Goal: Transaction & Acquisition: Purchase product/service

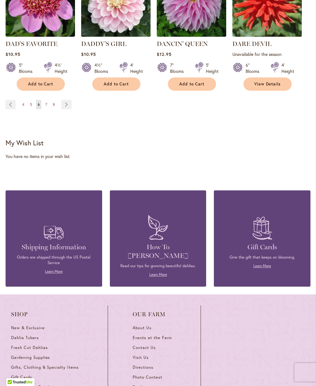
scroll to position [696, 0]
click at [68, 100] on link "Page Next" at bounding box center [66, 104] width 10 height 9
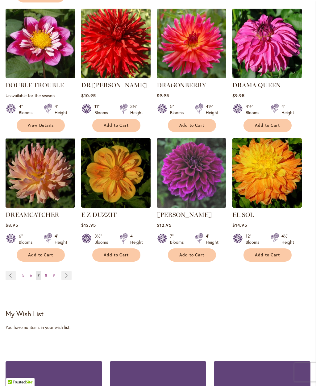
scroll to position [519, 0]
click at [68, 271] on link "Page Next" at bounding box center [66, 275] width 10 height 9
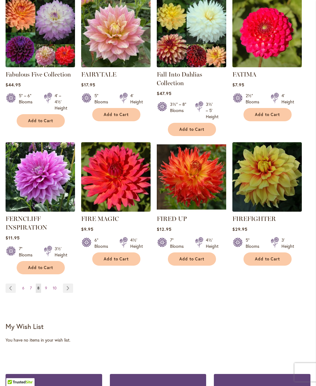
scroll to position [513, 0]
click at [67, 286] on link "Page Next" at bounding box center [68, 287] width 10 height 9
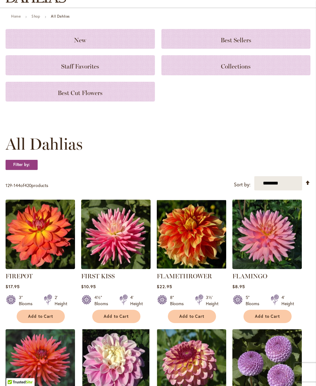
scroll to position [52, 0]
click at [191, 316] on span "Add to Cart" at bounding box center [191, 316] width 25 height 5
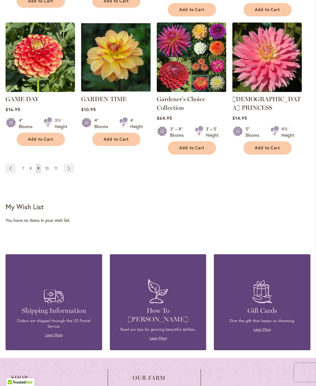
scroll to position [671, 0]
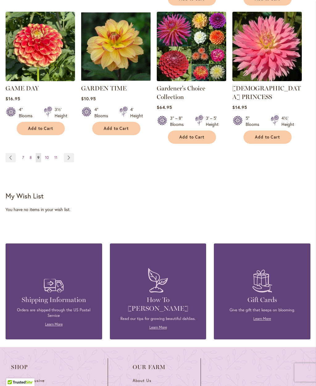
click at [72, 153] on link "Page Next" at bounding box center [69, 157] width 10 height 9
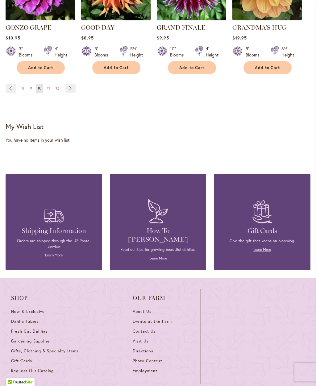
scroll to position [698, 0]
click at [68, 84] on link "Page Next" at bounding box center [70, 88] width 10 height 9
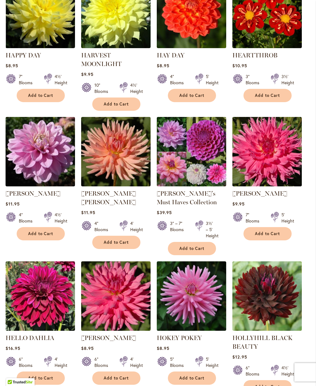
scroll to position [403, 0]
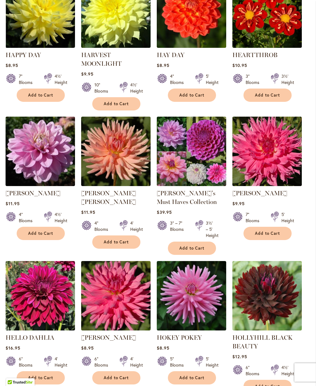
click at [271, 385] on span "Add to Cart" at bounding box center [267, 386] width 25 height 5
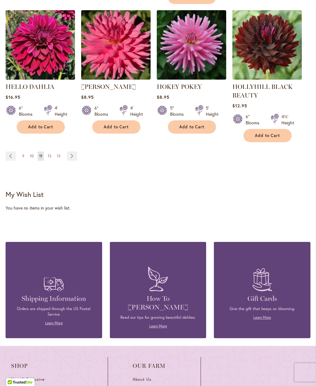
scroll to position [659, 0]
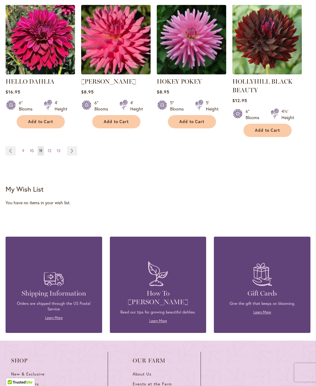
click at [75, 137] on li "HELLO DAHLIA Rating: 100% 1 Review $16.95 6" Blooms 4' Height Add to Cart" at bounding box center [40, 71] width 69 height 132
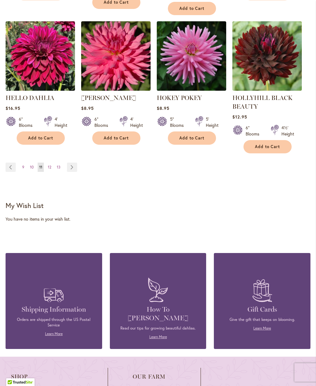
click at [73, 168] on link "Page Next" at bounding box center [72, 167] width 10 height 9
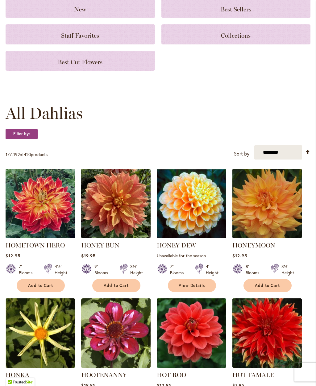
scroll to position [83, 0]
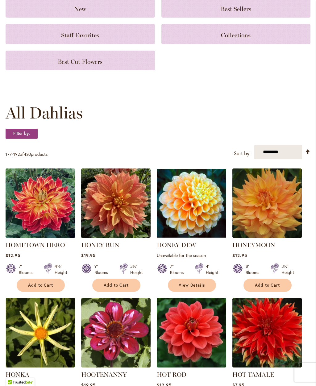
click at [42, 285] on span "Add to Cart" at bounding box center [40, 284] width 25 height 5
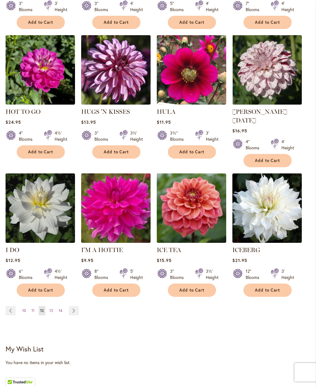
scroll to position [492, 0]
click at [278, 287] on span "Add to Cart" at bounding box center [267, 289] width 25 height 5
click at [76, 306] on link "Page Next" at bounding box center [74, 310] width 10 height 9
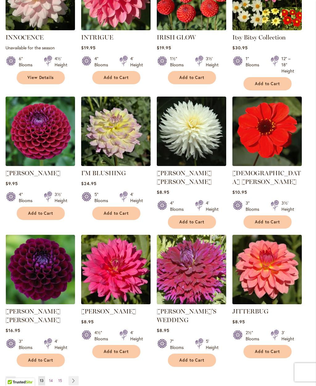
scroll to position [420, 0]
click at [72, 376] on link "Page Next" at bounding box center [73, 380] width 10 height 9
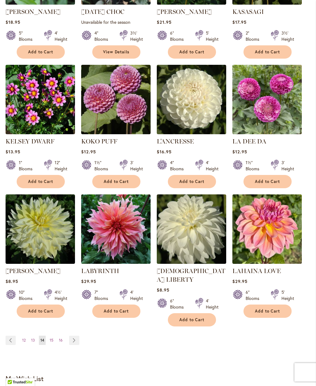
scroll to position [446, 0]
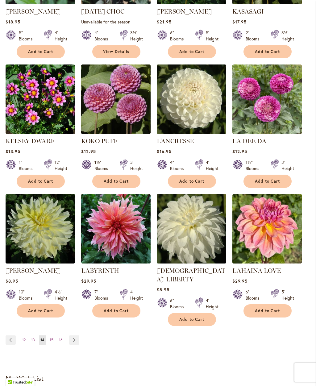
click at [76, 335] on link "Page Next" at bounding box center [74, 339] width 10 height 9
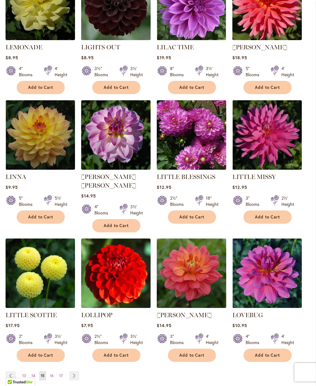
scroll to position [419, 0]
click at [78, 371] on link "Page Next" at bounding box center [74, 375] width 10 height 9
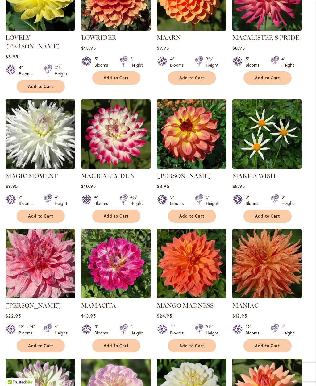
scroll to position [291, 0]
click at [196, 343] on span "Add to Cart" at bounding box center [191, 345] width 25 height 5
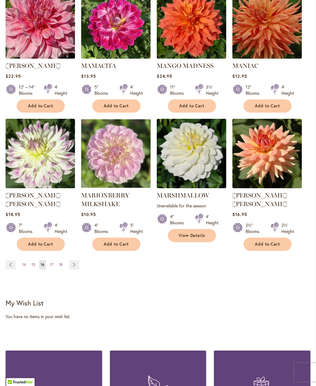
scroll to position [547, 0]
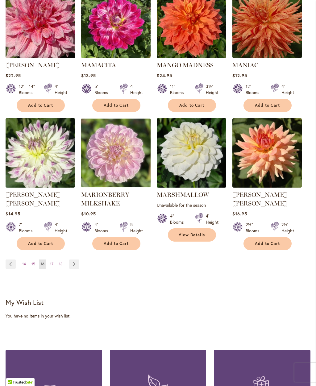
click at [79, 259] on link "Page Next" at bounding box center [74, 263] width 10 height 9
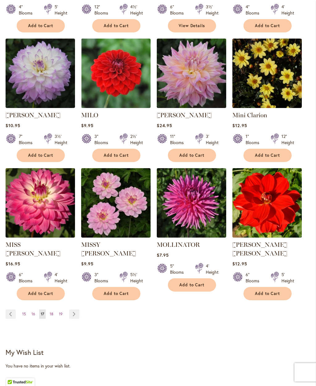
scroll to position [472, 0]
click at [73, 309] on link "Page Next" at bounding box center [74, 313] width 10 height 9
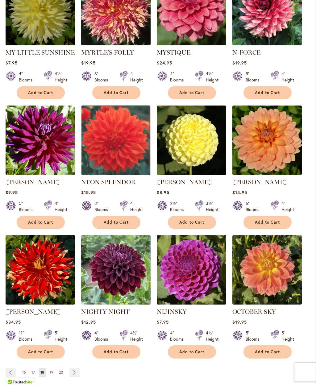
scroll to position [405, 0]
click at [40, 225] on button "Add to Cart" at bounding box center [41, 222] width 48 height 13
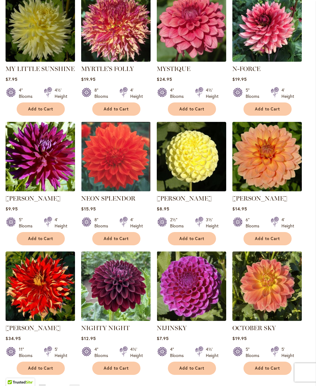
click at [200, 369] on span "Add to Cart" at bounding box center [191, 367] width 25 height 5
click at [120, 243] on button "Add to Cart" at bounding box center [116, 238] width 48 height 13
click at [75, 385] on link "Page Next" at bounding box center [74, 388] width 10 height 9
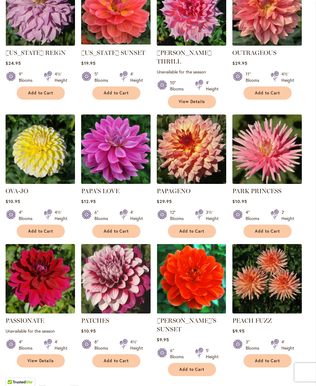
scroll to position [405, 0]
click at [75, 385] on link "Page Next" at bounding box center [74, 389] width 10 height 9
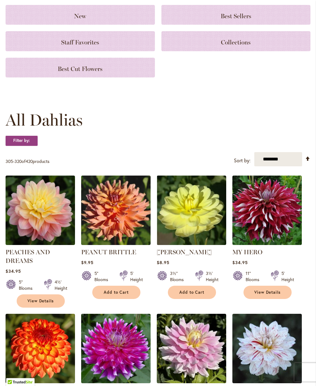
scroll to position [76, 0]
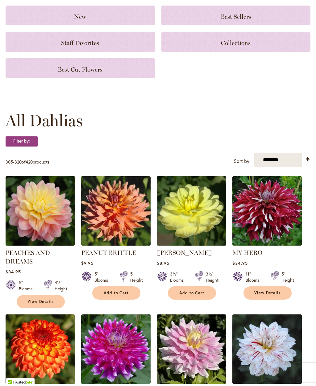
click at [271, 206] on img at bounding box center [266, 210] width 69 height 69
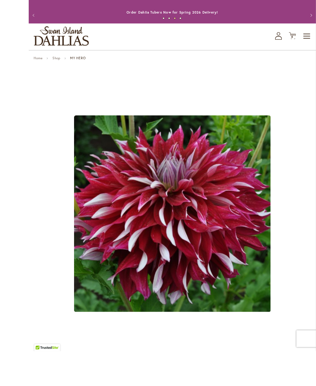
scroll to position [26, 0]
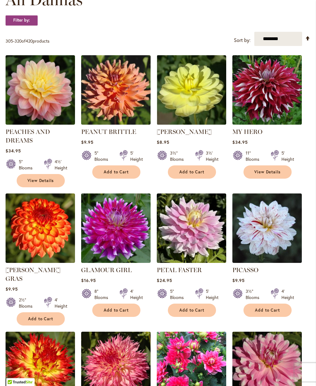
scroll to position [196, 0]
click at [121, 311] on span "Add to Cart" at bounding box center [116, 309] width 25 height 5
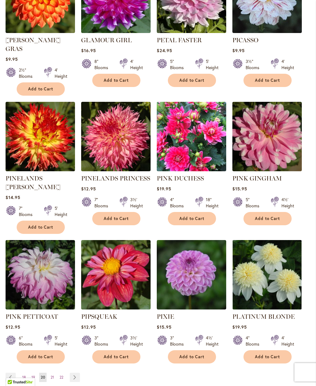
scroll to position [443, 0]
click at [76, 373] on link "Page Next" at bounding box center [75, 377] width 10 height 9
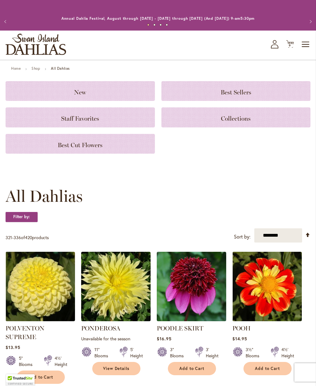
click at [269, 368] on span "Add to Cart" at bounding box center [267, 368] width 25 height 5
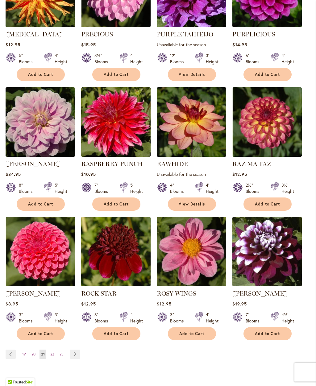
scroll to position [449, 0]
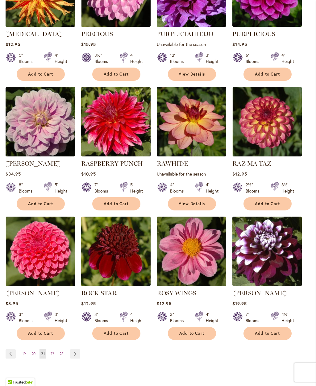
click at [79, 353] on link "Page Next" at bounding box center [75, 353] width 10 height 9
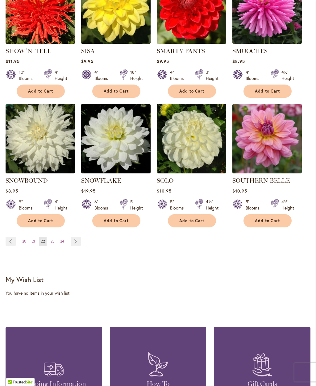
scroll to position [545, 0]
click at [76, 237] on link "Page Next" at bounding box center [76, 241] width 10 height 9
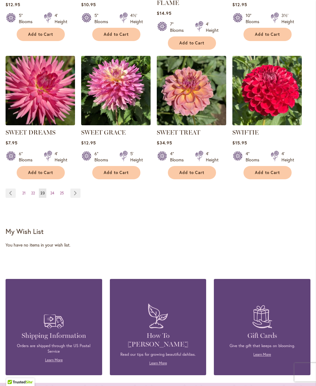
scroll to position [593, 0]
click at [76, 193] on link "Page Next" at bounding box center [75, 192] width 10 height 9
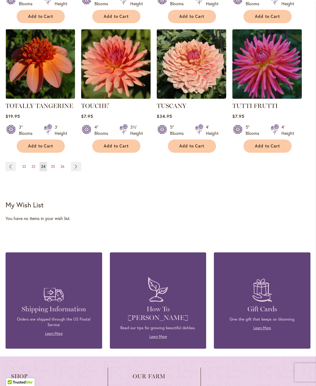
scroll to position [621, 0]
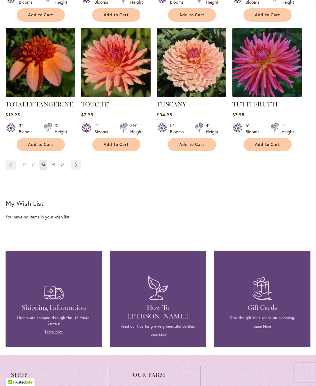
click at [74, 160] on link "Page Next" at bounding box center [76, 164] width 10 height 9
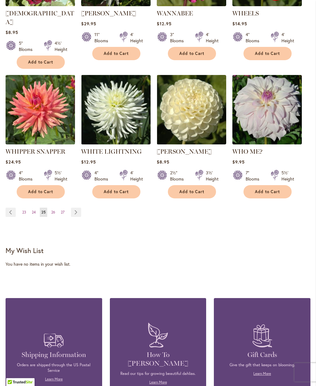
scroll to position [574, 0]
click at [79, 208] on link "Page Next" at bounding box center [76, 212] width 10 height 9
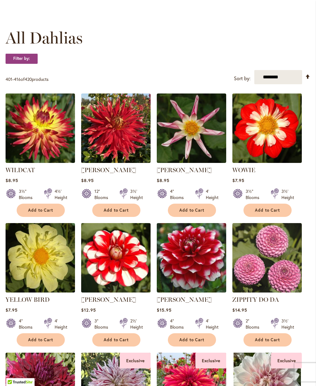
scroll to position [159, 0]
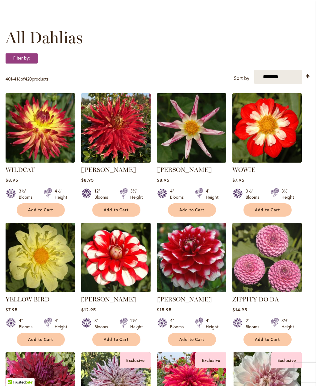
click at [52, 209] on span "Add to Cart" at bounding box center [40, 209] width 25 height 5
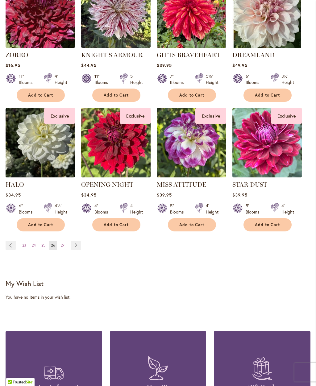
scroll to position [549, 0]
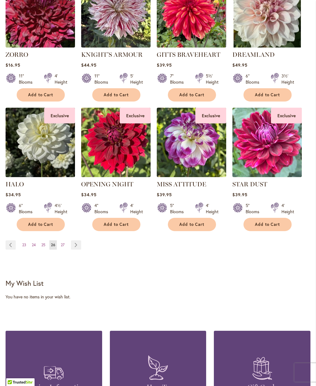
click at [76, 241] on link "Page Next" at bounding box center [76, 244] width 10 height 9
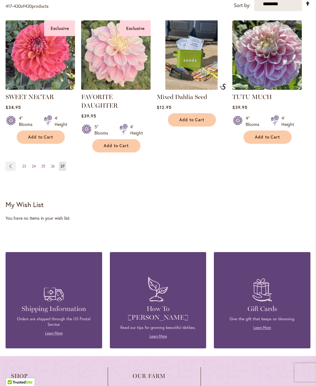
scroll to position [229, 0]
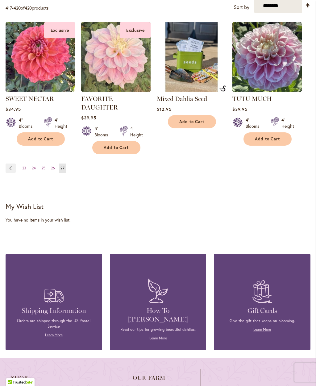
click at [22, 166] on span "23" at bounding box center [24, 168] width 4 height 5
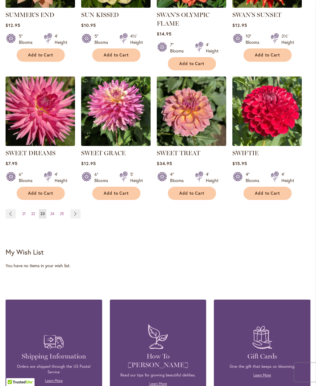
scroll to position [572, 0]
click at [19, 212] on ul "Page Previous Page 21 Page 22 You're currently reading page 23 Page 24 Page 25 …" at bounding box center [44, 213] width 77 height 9
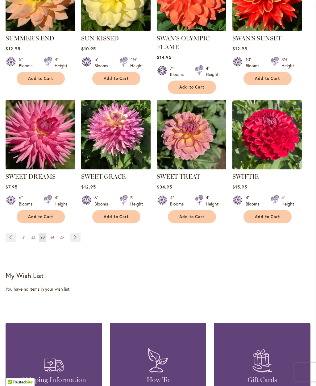
scroll to position [549, 0]
click at [19, 235] on ul "Page Previous Page 21 Page 22 You're currently reading page 23 Page 24 Page 25 …" at bounding box center [44, 237] width 77 height 9
click at [11, 233] on link "Page Previous" at bounding box center [11, 237] width 10 height 9
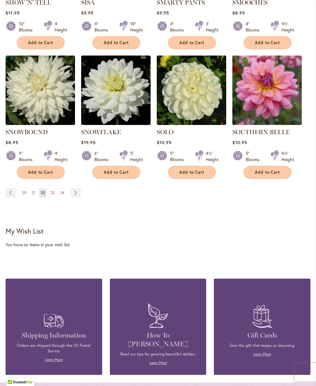
scroll to position [593, 0]
click at [22, 190] on span "20" at bounding box center [24, 192] width 4 height 5
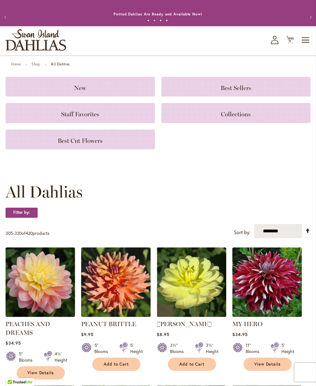
scroll to position [4, 0]
click at [269, 361] on link "View Details" at bounding box center [267, 363] width 48 height 13
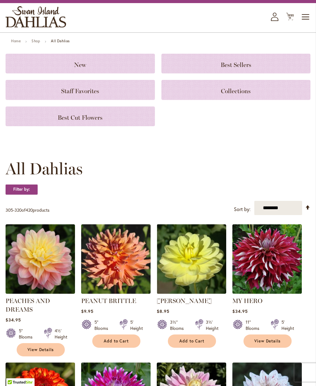
scroll to position [27, 0]
click at [273, 341] on span "View Details" at bounding box center [267, 340] width 27 height 5
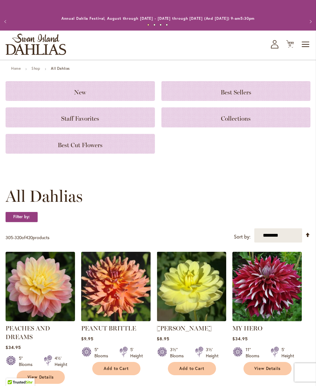
scroll to position [27, 0]
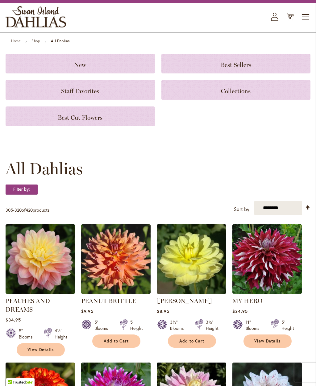
click at [306, 15] on span "Toggle Nav" at bounding box center [305, 17] width 9 height 12
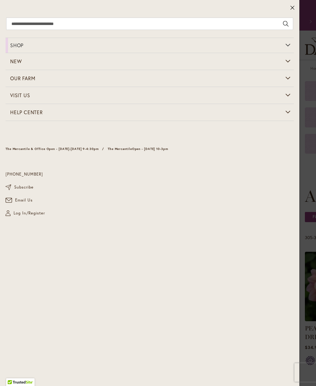
scroll to position [0, 0]
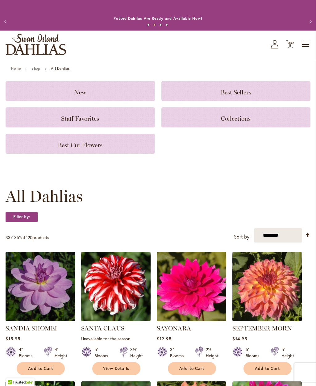
click at [291, 42] on icon "Cart .cls-1 { fill: #231f20; }" at bounding box center [290, 44] width 8 height 8
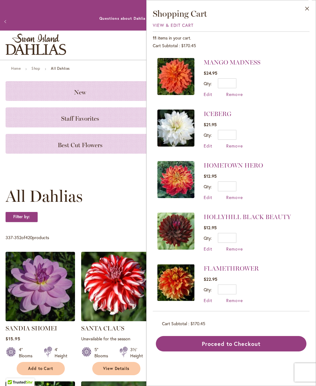
scroll to position [307, 0]
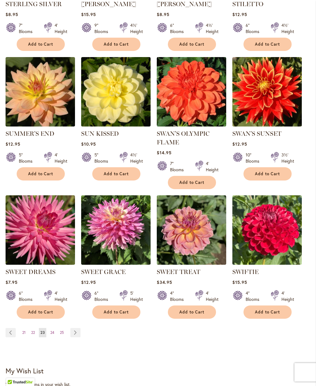
scroll to position [454, 0]
click at [25, 332] on span "21" at bounding box center [23, 332] width 3 height 5
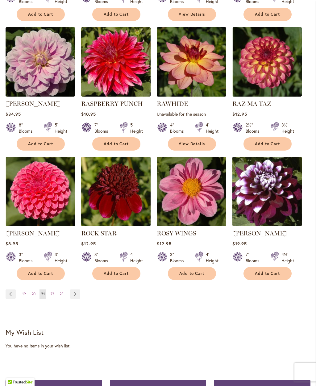
scroll to position [493, 0]
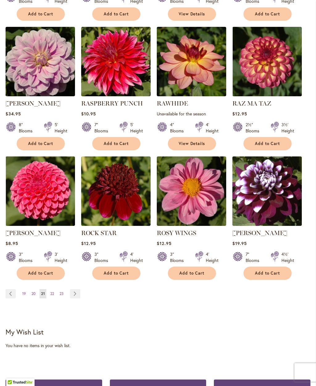
click at [12, 291] on link "Page Previous" at bounding box center [11, 293] width 10 height 9
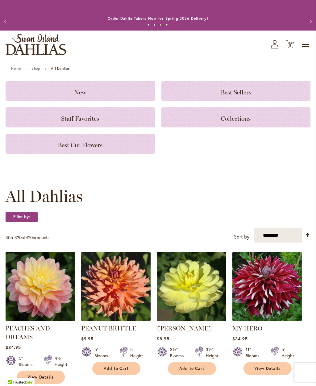
click at [270, 368] on span "View Details" at bounding box center [267, 368] width 27 height 5
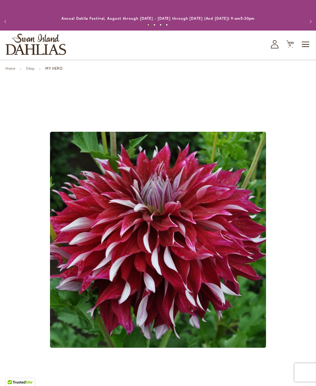
click at [290, 42] on icon "Cart .cls-1 { fill: #231f20; }" at bounding box center [290, 44] width 8 height 8
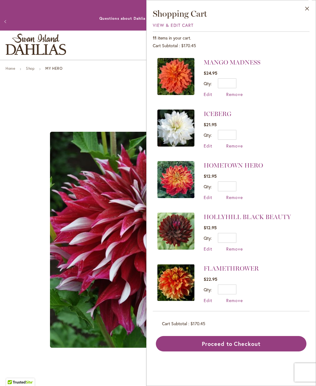
scroll to position [307, 0]
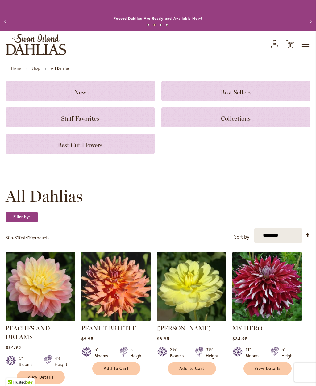
click at [278, 366] on span "View Details" at bounding box center [267, 368] width 27 height 5
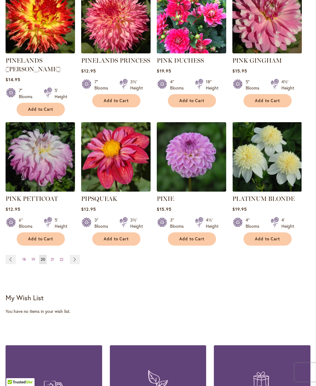
scroll to position [544, 0]
click at [14, 255] on link "Page Previous" at bounding box center [11, 259] width 10 height 9
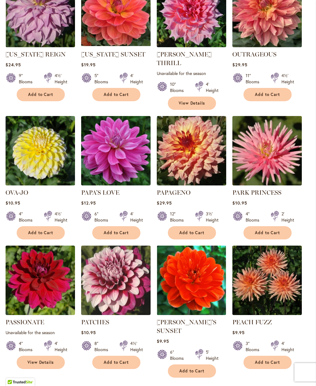
scroll to position [403, 0]
click at [11, 385] on link "Page Previous" at bounding box center [11, 391] width 10 height 9
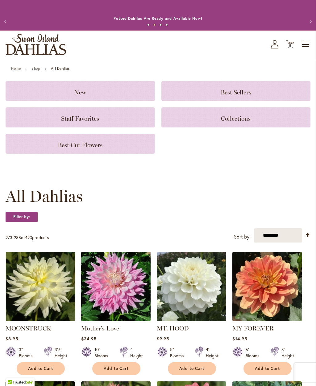
click at [290, 42] on icon at bounding box center [290, 43] width 8 height 7
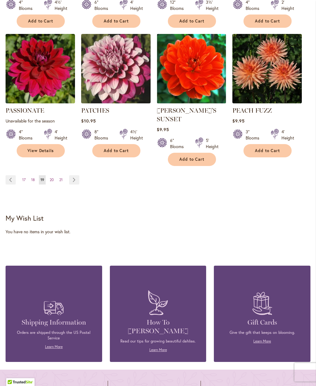
scroll to position [615, 0]
click at [13, 175] on link "Page Previous" at bounding box center [11, 179] width 10 height 9
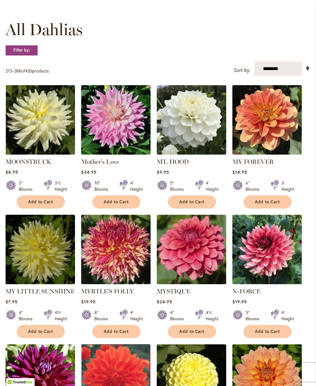
scroll to position [167, 0]
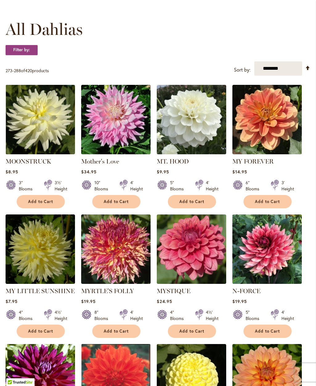
click at [126, 201] on span "Add to Cart" at bounding box center [116, 201] width 25 height 5
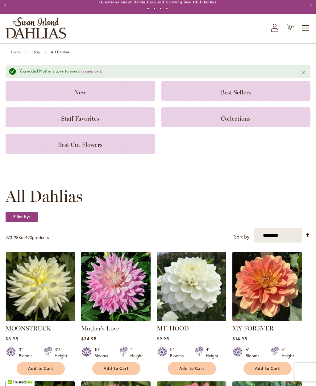
scroll to position [0, 0]
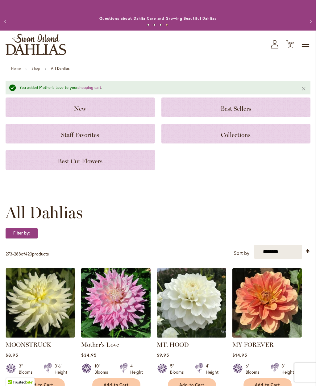
click at [290, 43] on icon "Cart .cls-1 { fill: #231f20; }" at bounding box center [290, 44] width 8 height 8
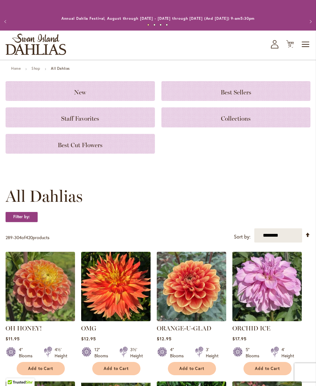
scroll to position [638, 0]
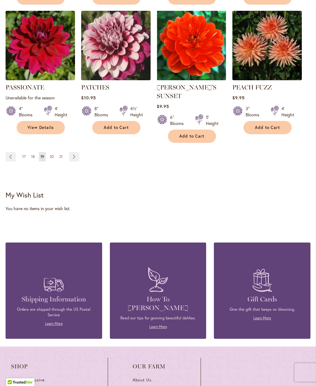
click at [12, 152] on link "Page Previous" at bounding box center [11, 156] width 10 height 9
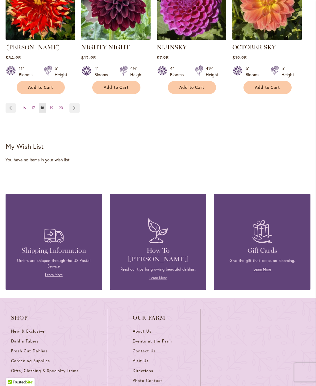
scroll to position [670, 0]
click at [12, 105] on link "Page Previous" at bounding box center [11, 107] width 10 height 9
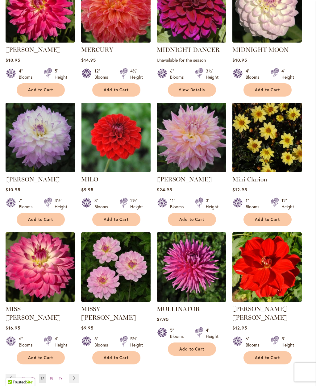
scroll to position [408, 0]
click at [202, 217] on span "Add to Cart" at bounding box center [191, 219] width 25 height 5
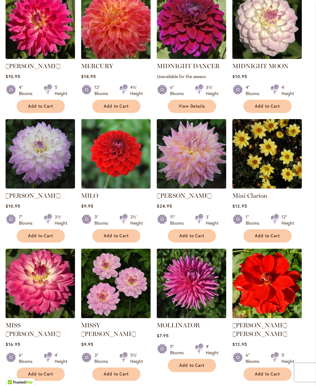
click at [201, 161] on img at bounding box center [191, 153] width 69 height 69
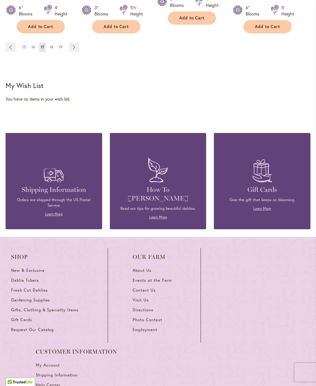
scroll to position [739, 0]
click at [11, 43] on link "Page Previous" at bounding box center [11, 47] width 10 height 9
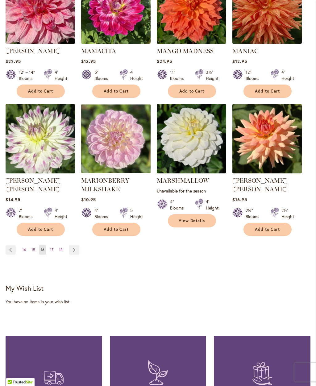
scroll to position [545, 0]
click at [10, 245] on link "Page Previous" at bounding box center [11, 249] width 10 height 9
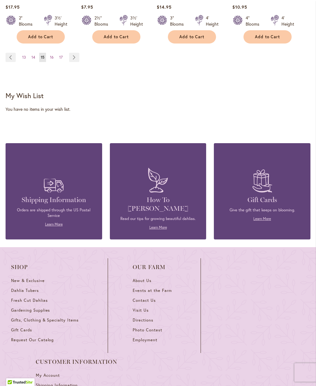
scroll to position [737, 0]
click at [12, 53] on link "Page Previous" at bounding box center [11, 57] width 10 height 9
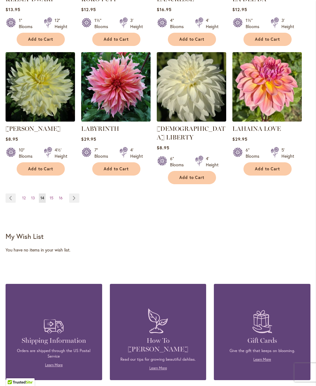
scroll to position [611, 0]
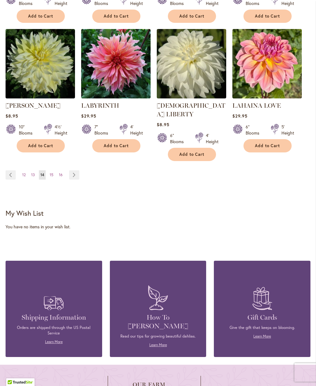
click at [12, 170] on link "Page Previous" at bounding box center [11, 174] width 10 height 9
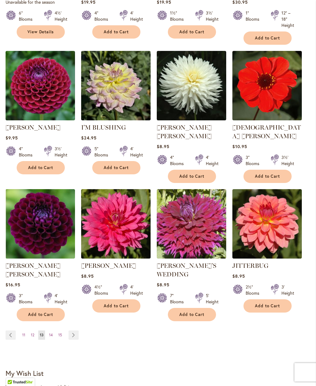
scroll to position [466, 0]
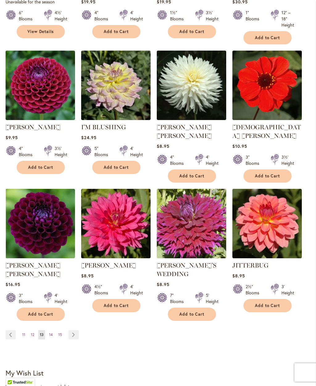
click at [11, 330] on link "Page Previous" at bounding box center [11, 334] width 10 height 9
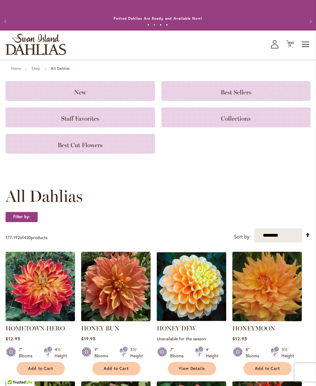
click at [292, 42] on icon at bounding box center [290, 43] width 8 height 7
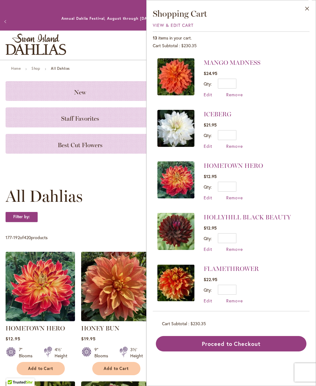
scroll to position [410, 0]
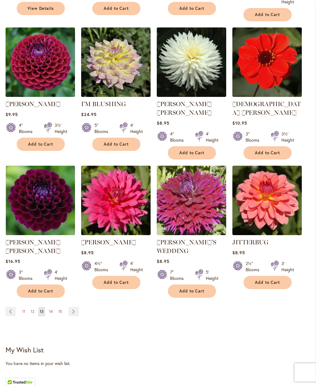
scroll to position [489, 0]
click at [11, 307] on link "Page Previous" at bounding box center [11, 311] width 10 height 9
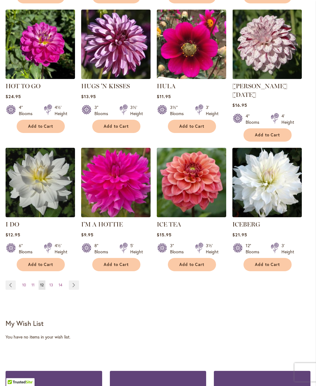
scroll to position [501, 0]
click at [12, 280] on link "Page Previous" at bounding box center [11, 284] width 10 height 9
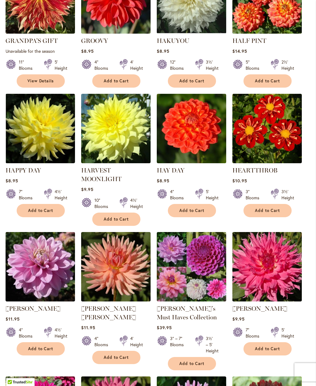
scroll to position [287, 0]
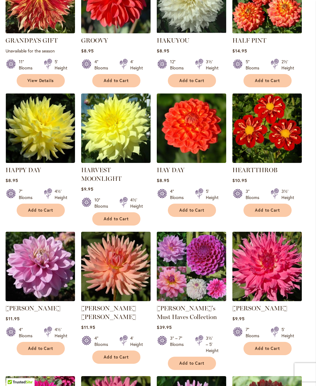
click at [273, 212] on span "Add to Cart" at bounding box center [267, 210] width 25 height 5
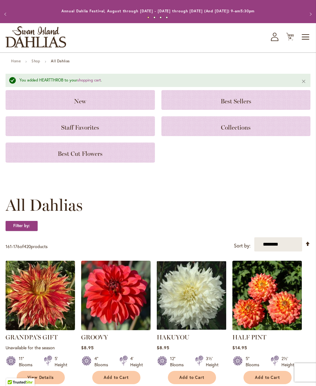
scroll to position [0, 0]
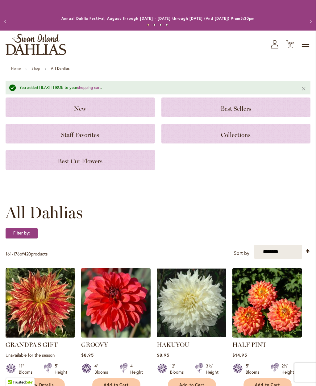
click at [291, 43] on icon "Cart .cls-1 { fill: #231f20; }" at bounding box center [290, 44] width 8 height 8
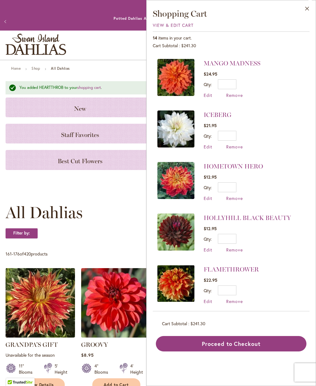
scroll to position [461, 0]
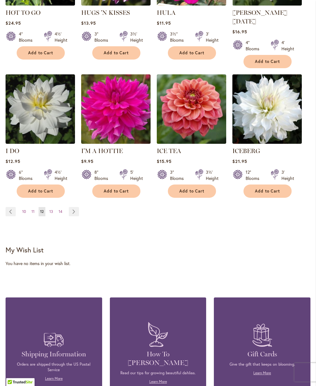
scroll to position [575, 0]
click at [10, 207] on link "Page Previous" at bounding box center [11, 211] width 10 height 9
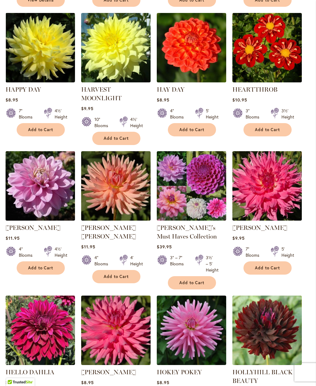
scroll to position [368, 0]
click at [271, 266] on span "Add to Cart" at bounding box center [267, 267] width 25 height 5
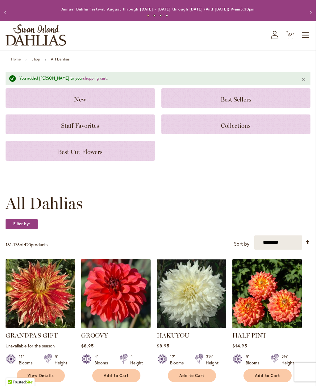
scroll to position [8, 0]
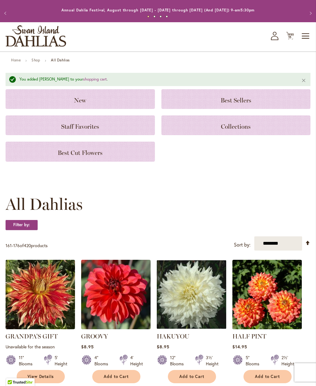
click at [292, 35] on icon "Cart .cls-1 { fill: #231f20; }" at bounding box center [290, 36] width 8 height 8
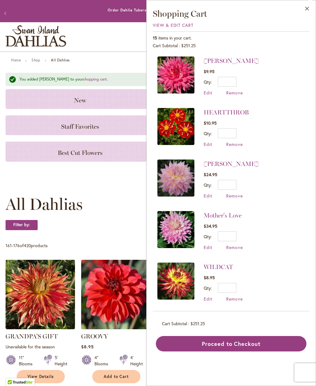
scroll to position [0, 0]
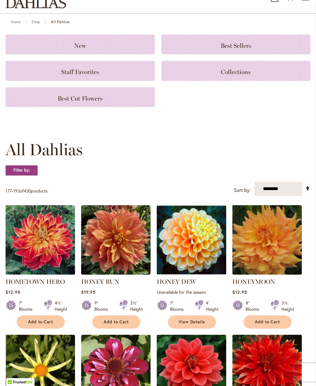
scroll to position [23, 0]
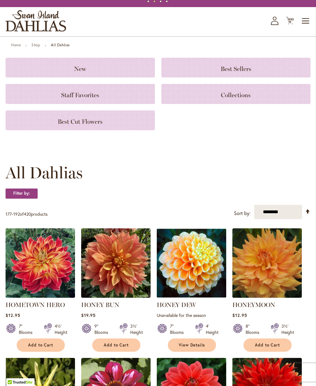
click at [291, 18] on icon "Cart .cls-1 { fill: #231f20; }" at bounding box center [290, 21] width 8 height 8
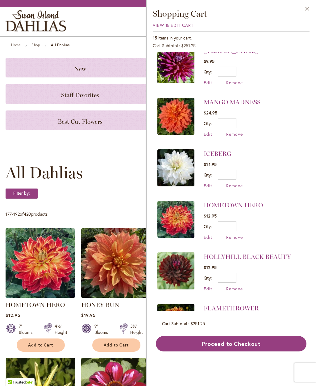
scroll to position [474, 0]
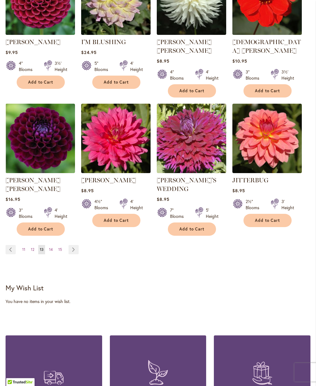
scroll to position [551, 0]
click at [12, 245] on link "Page Previous" at bounding box center [11, 249] width 10 height 9
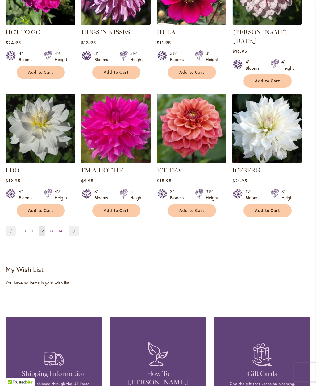
scroll to position [555, 0]
click at [8, 226] on link "Page Previous" at bounding box center [11, 230] width 10 height 9
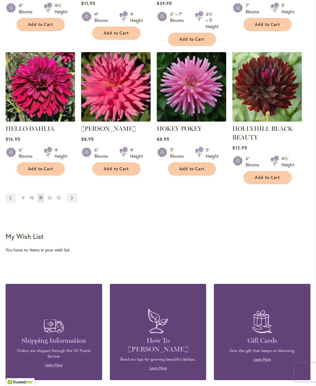
scroll to position [612, 0]
click at [11, 194] on link "Page Previous" at bounding box center [11, 197] width 10 height 9
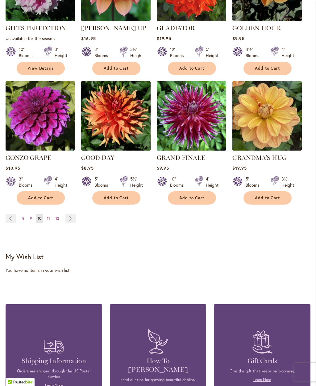
scroll to position [568, 0]
click at [13, 214] on link "Page Previous" at bounding box center [11, 218] width 10 height 9
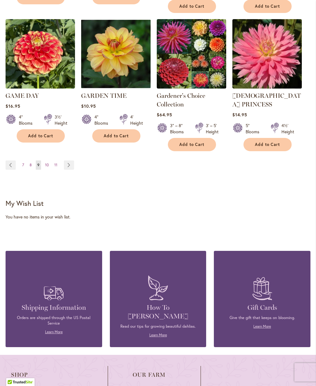
scroll to position [647, 0]
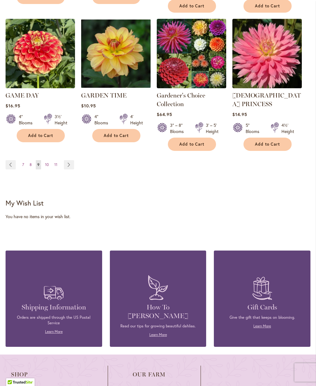
click at [12, 160] on link "Page Previous" at bounding box center [11, 164] width 10 height 9
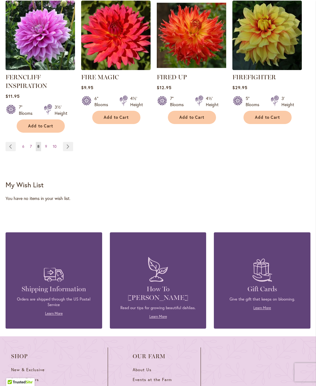
scroll to position [655, 0]
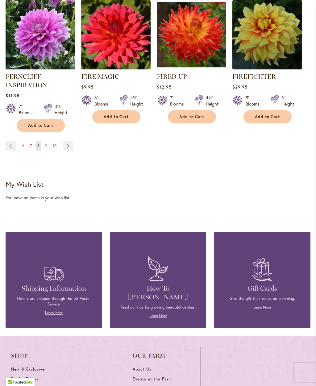
click at [14, 143] on link "Page Previous" at bounding box center [11, 145] width 10 height 9
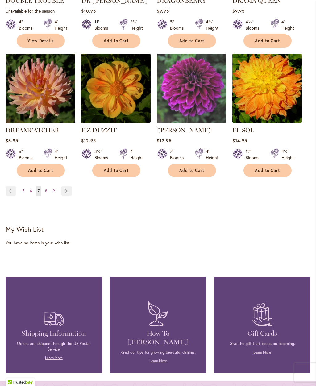
scroll to position [607, 0]
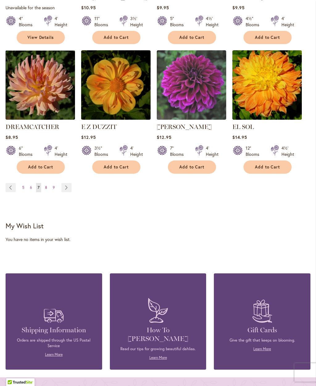
click at [14, 183] on link "Page Previous" at bounding box center [11, 187] width 10 height 9
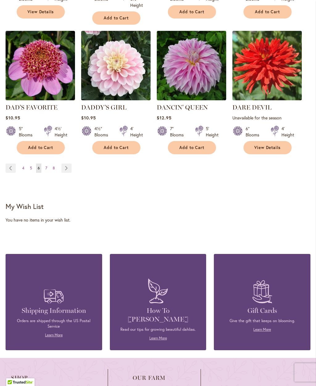
scroll to position [621, 0]
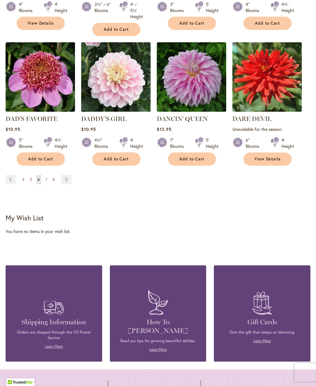
click at [15, 175] on link "Page Previous" at bounding box center [11, 179] width 10 height 9
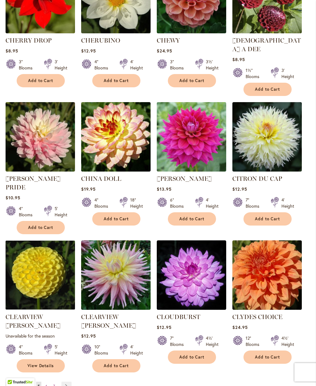
scroll to position [417, 0]
click at [11, 381] on link "Page Previous" at bounding box center [11, 385] width 10 height 9
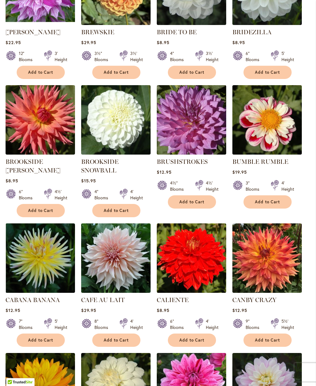
scroll to position [296, 0]
click at [200, 338] on span "Add to Cart" at bounding box center [191, 339] width 25 height 5
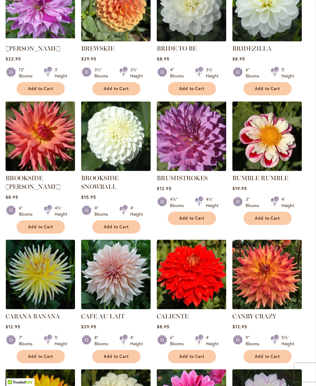
click at [277, 270] on img at bounding box center [266, 274] width 69 height 69
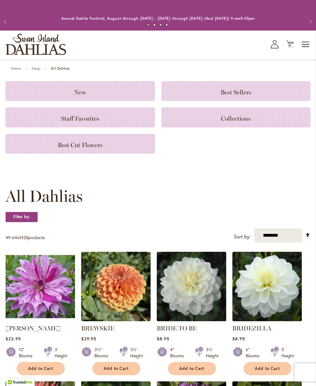
scroll to position [319, 0]
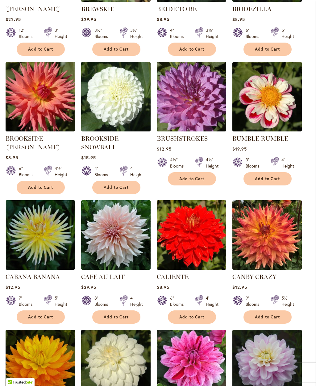
click at [266, 316] on span "Add to Cart" at bounding box center [267, 316] width 25 height 5
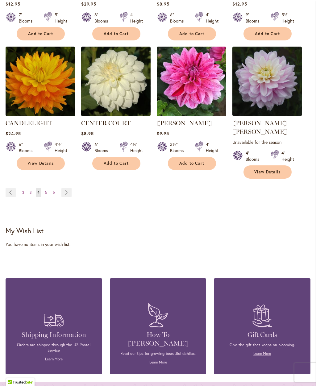
scroll to position [614, 0]
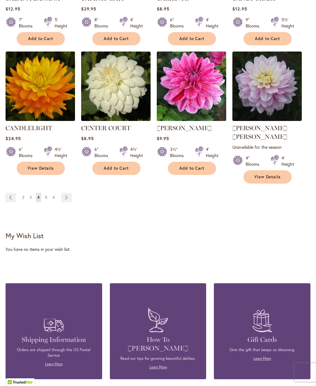
click at [12, 193] on link "Page Previous" at bounding box center [11, 197] width 10 height 9
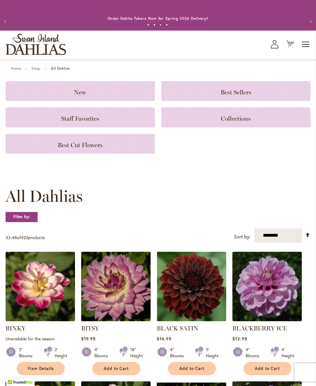
click at [290, 40] on icon "Cart .cls-1 { fill: #231f20; }" at bounding box center [290, 44] width 8 height 8
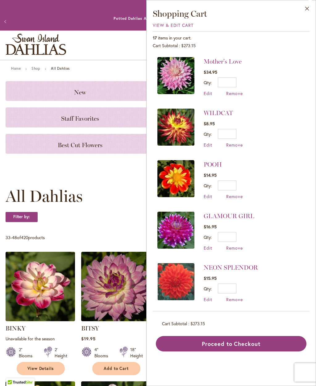
scroll to position [258, 0]
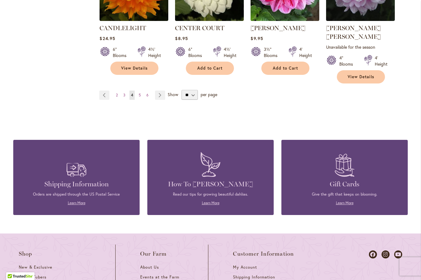
scroll to position [596, 0]
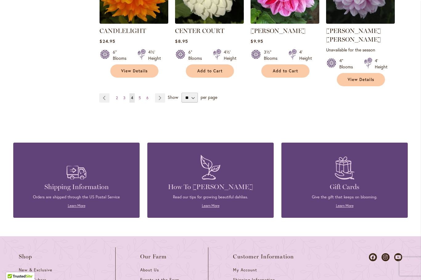
click at [103, 93] on link "Page Previous" at bounding box center [104, 97] width 10 height 9
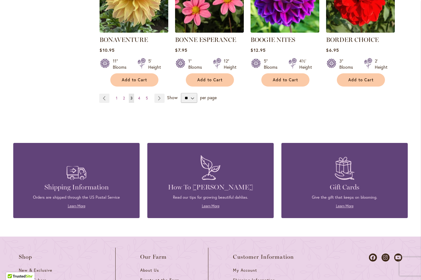
scroll to position [572, 0]
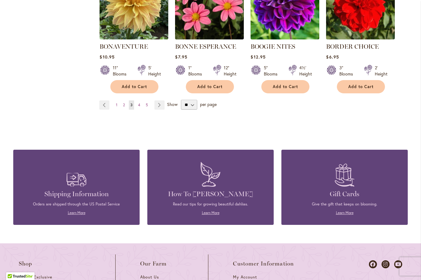
click at [104, 104] on link "Page Previous" at bounding box center [104, 105] width 10 height 9
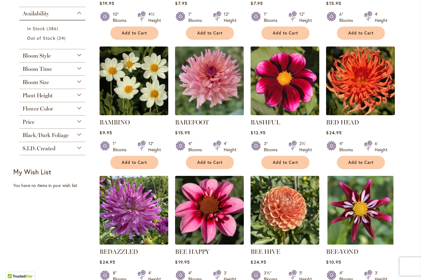
scroll to position [237, 0]
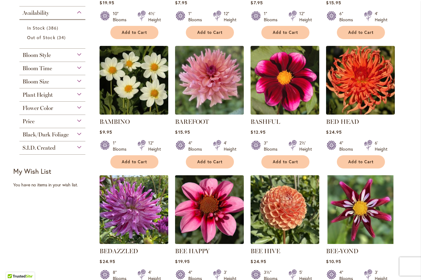
click at [216, 97] on img at bounding box center [209, 80] width 69 height 69
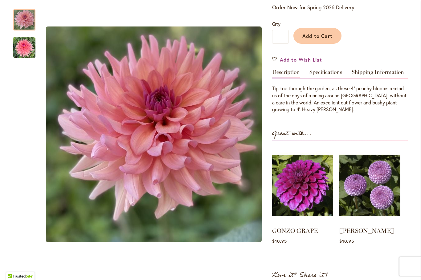
scroll to position [136, 0]
click at [23, 46] on img "BAREFOOT" at bounding box center [24, 47] width 22 height 22
click at [25, 18] on img "BAREFOOT" at bounding box center [24, 20] width 22 height 22
click at [28, 31] on div at bounding box center [24, 19] width 22 height 21
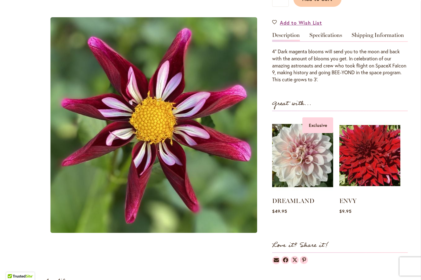
scroll to position [172, 0]
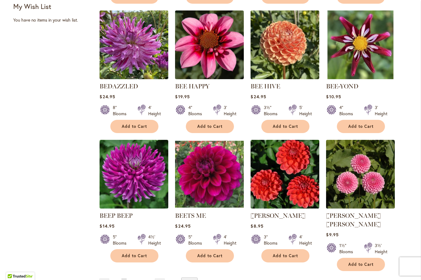
scroll to position [409, 0]
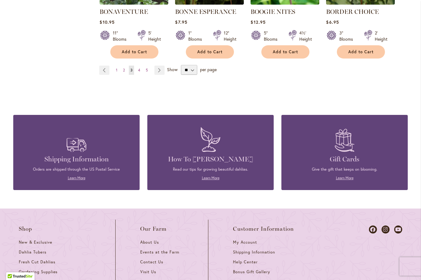
scroll to position [606, 0]
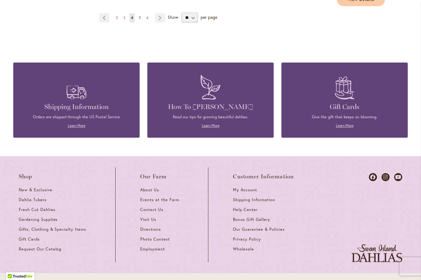
scroll to position [665, 0]
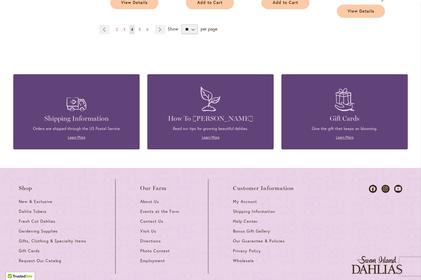
click at [103, 25] on link "Page Previous" at bounding box center [104, 29] width 10 height 9
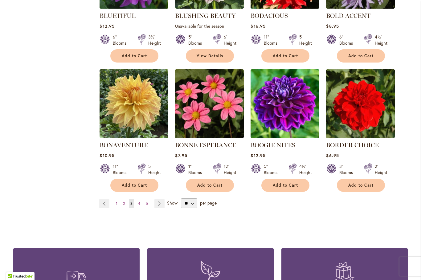
scroll to position [473, 0]
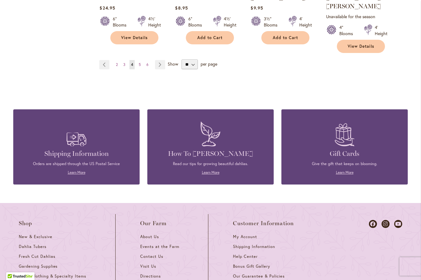
scroll to position [629, 0]
click at [105, 60] on link "Page Previous" at bounding box center [104, 64] width 10 height 9
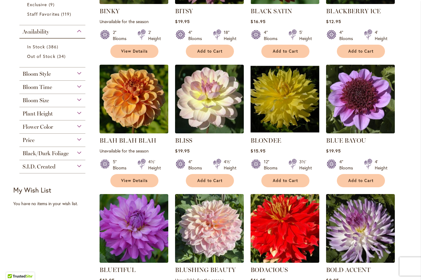
scroll to position [216, 0]
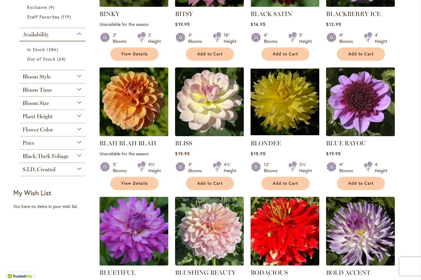
click at [297, 182] on span "Add to Cart" at bounding box center [285, 183] width 25 height 5
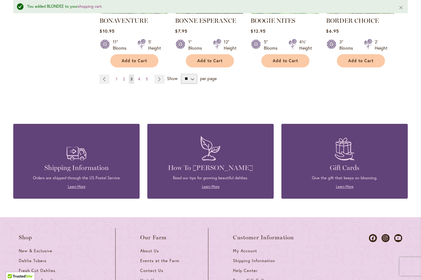
scroll to position [614, 0]
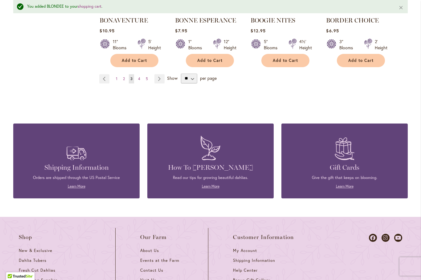
click at [104, 76] on link "Page Previous" at bounding box center [104, 78] width 10 height 9
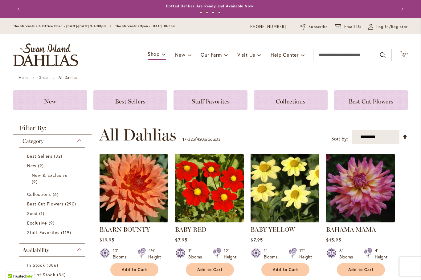
click at [407, 54] on icon "Cart .cls-1 { fill: #231f20; }" at bounding box center [404, 55] width 8 height 8
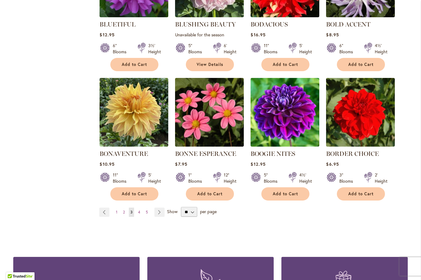
scroll to position [465, 0]
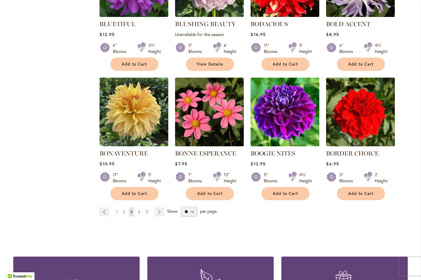
click at [105, 212] on link "Page Previous" at bounding box center [104, 212] width 10 height 9
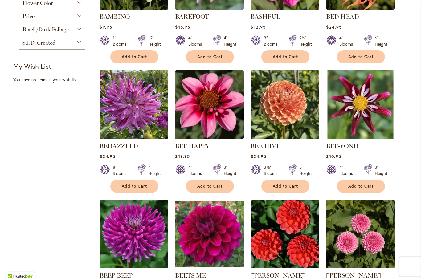
scroll to position [343, 0]
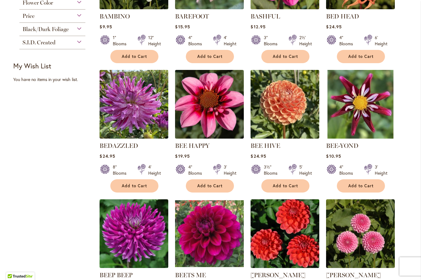
click at [210, 188] on span "Add to Cart" at bounding box center [209, 185] width 25 height 5
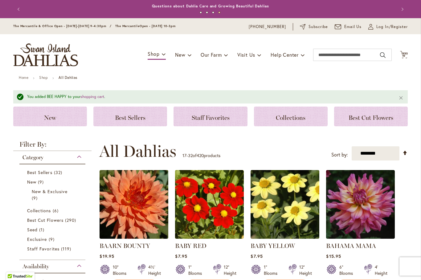
scroll to position [0, 0]
click at [405, 52] on icon "Cart .cls-1 { fill: #231f20; }" at bounding box center [404, 55] width 8 height 8
